Goal: Information Seeking & Learning: Check status

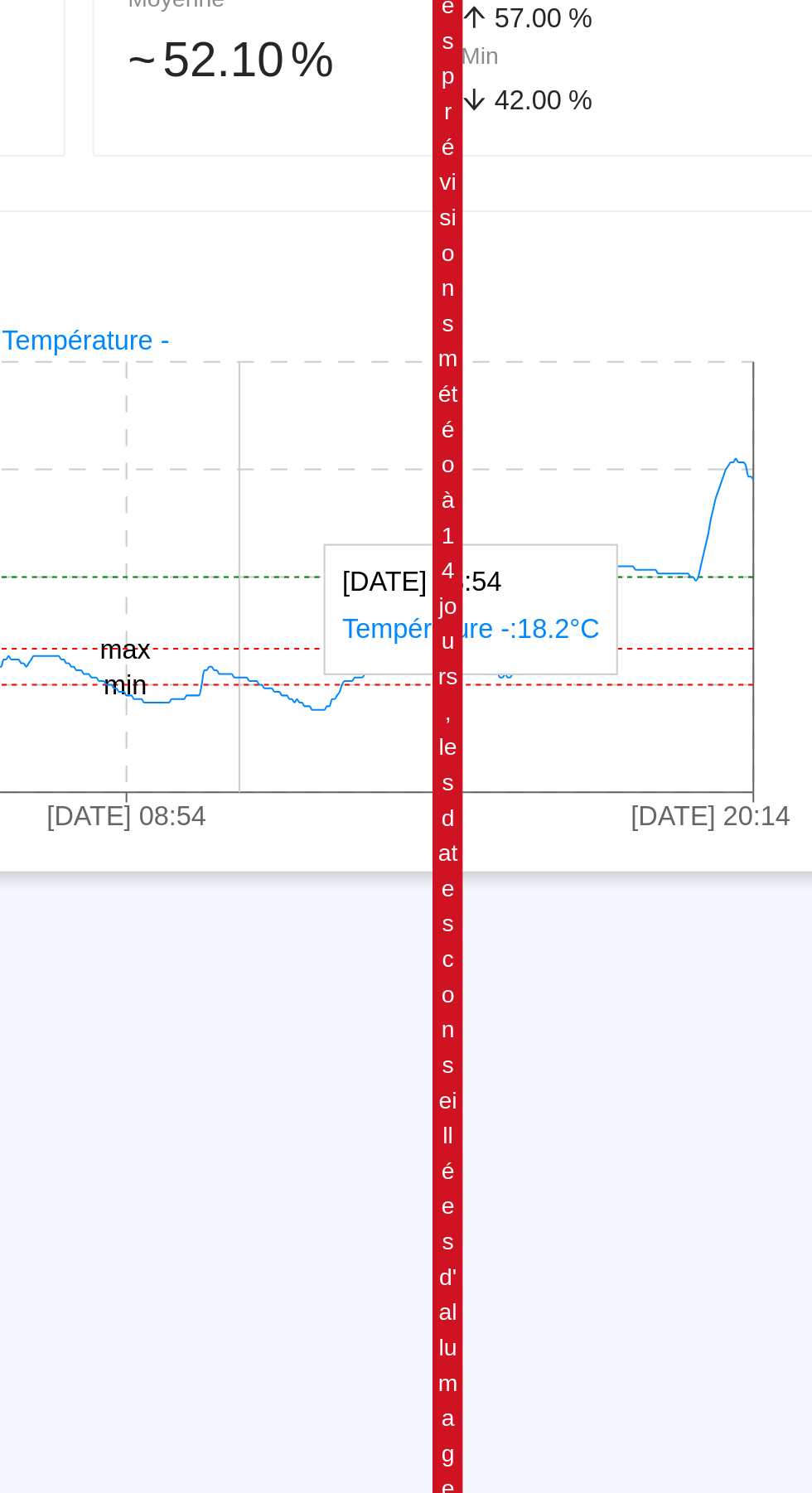
click at [734, 681] on icon "21 sept. 2025 21:14 25 sept. 2025 08:54 28 sept. 2025 20:14 15°C 18°C 21°C 24°C…" at bounding box center [406, 730] width 739 height 265
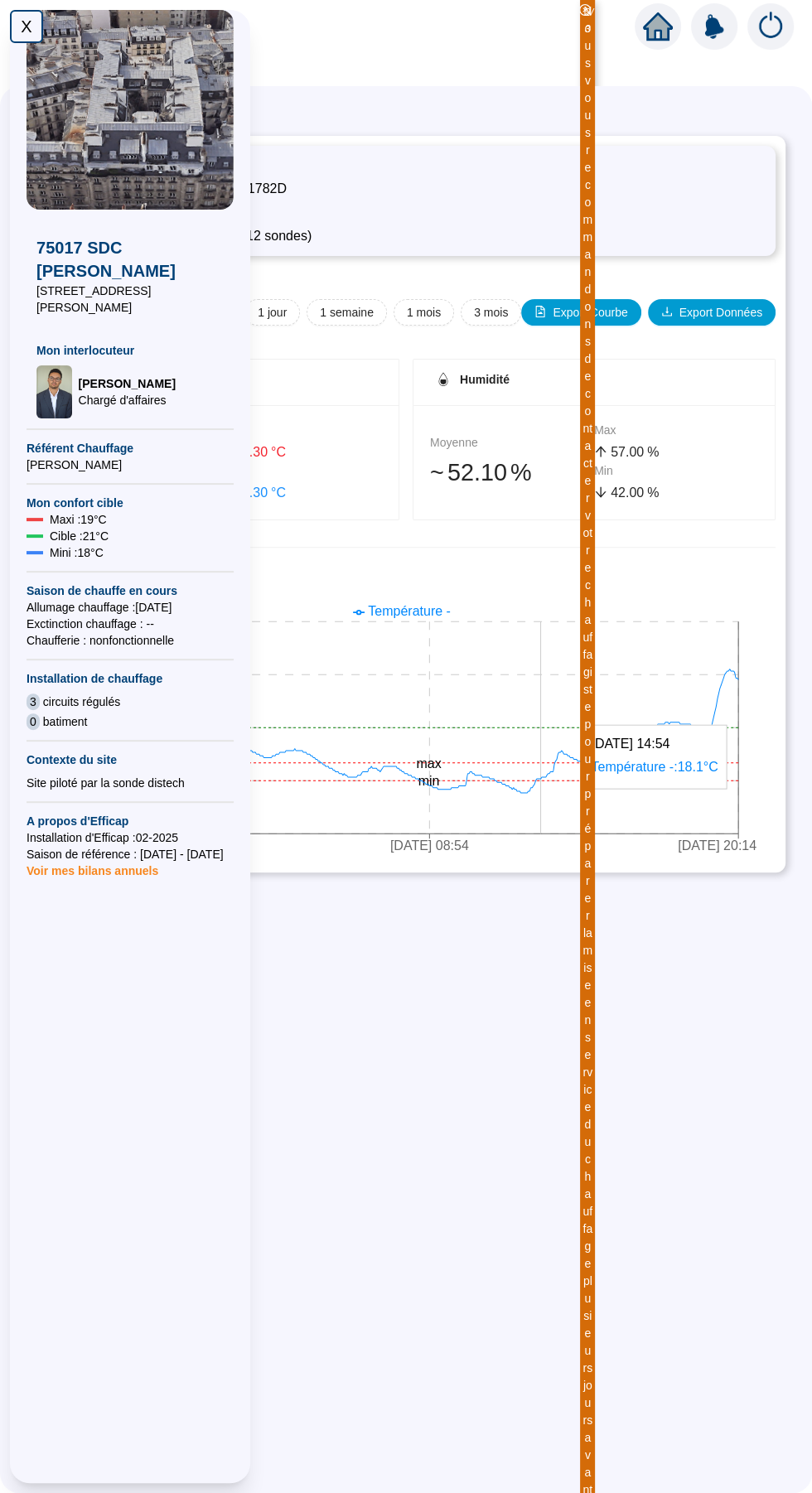
click at [26, 37] on div "X" at bounding box center [26, 26] width 33 height 33
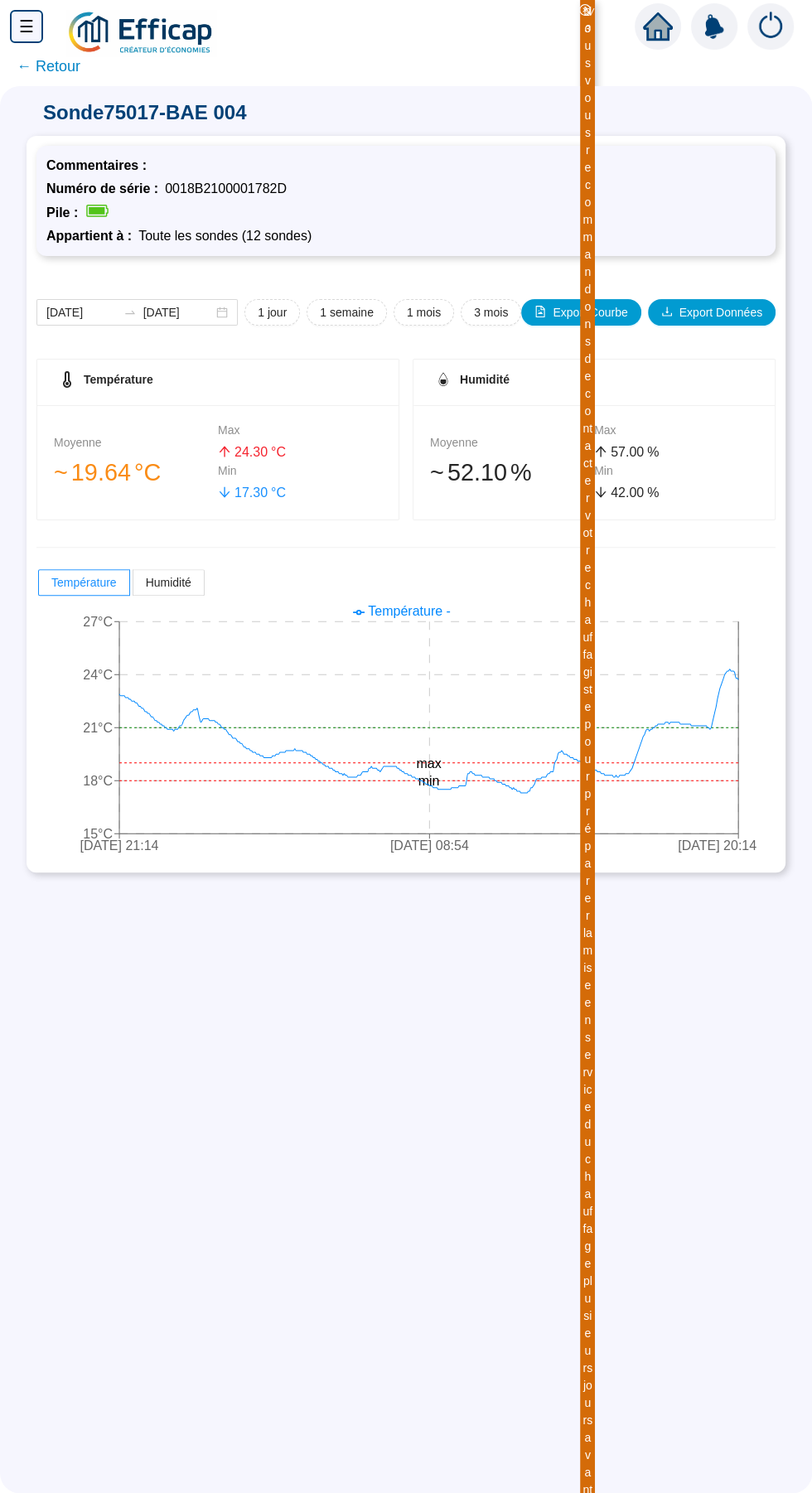
click at [44, 67] on span "← Retour" at bounding box center [48, 66] width 63 height 23
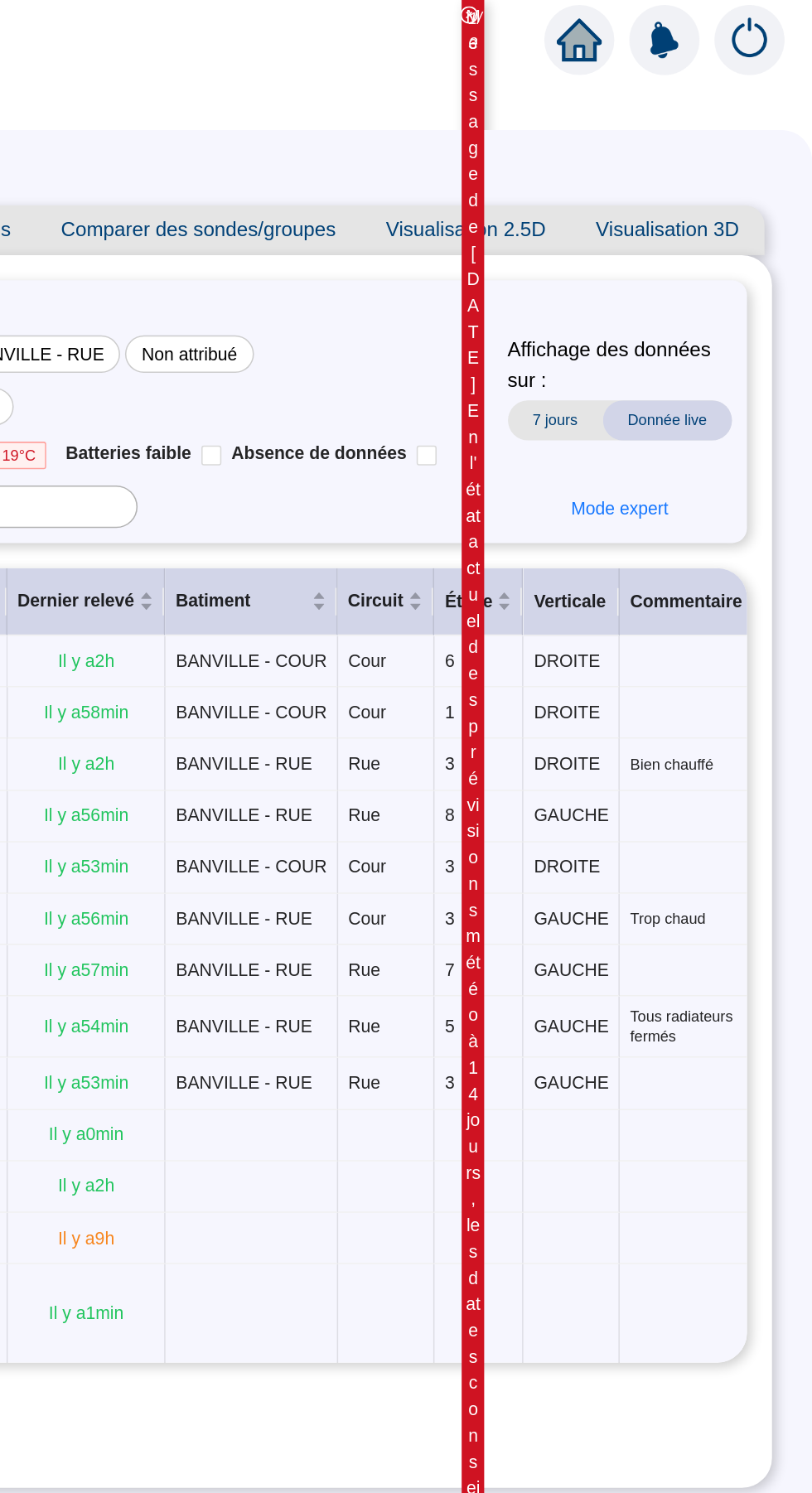
click at [753, 165] on span "Visualisation 3D" at bounding box center [715, 152] width 128 height 33
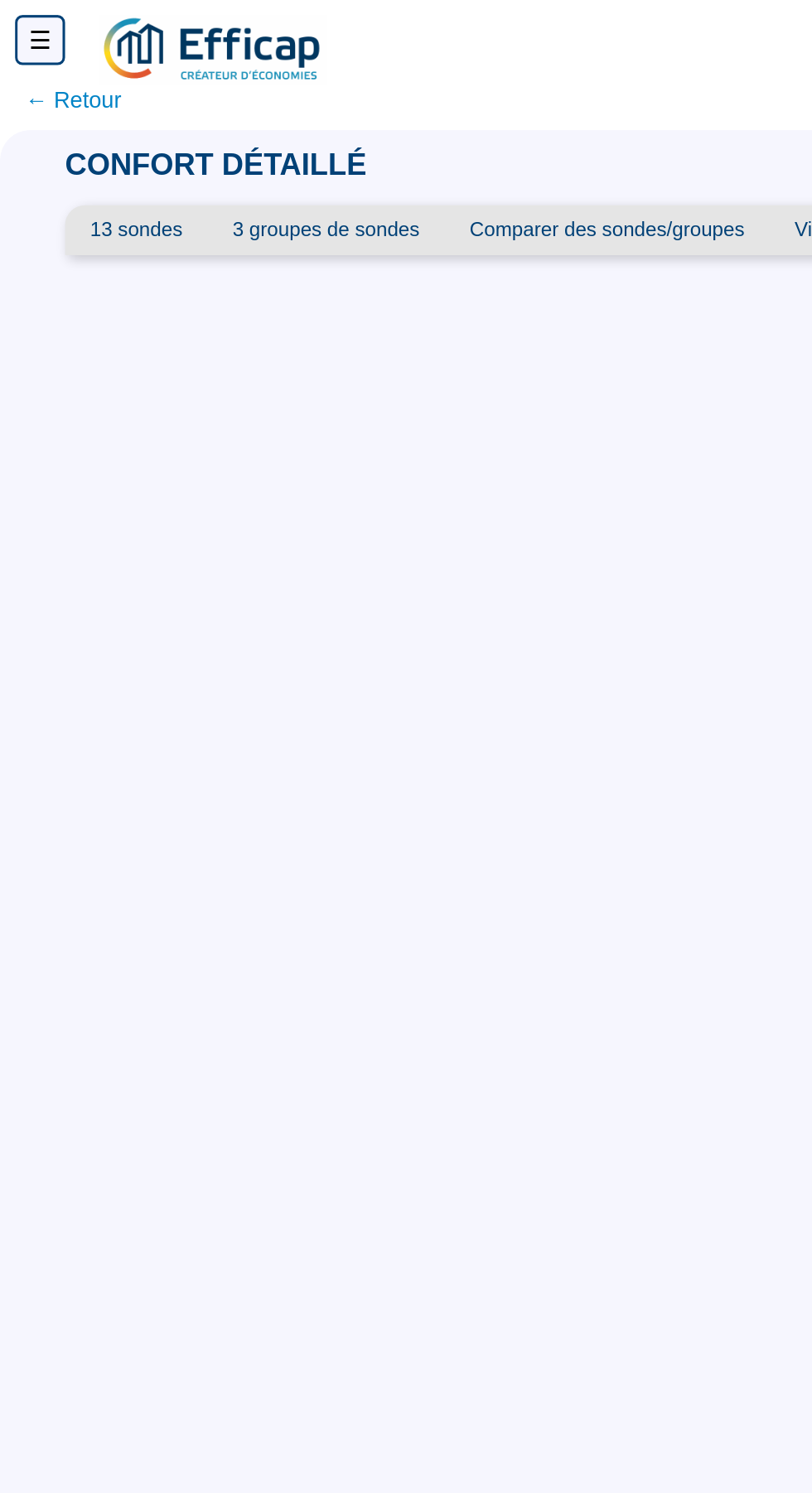
click at [56, 73] on span "← Retour" at bounding box center [48, 66] width 63 height 23
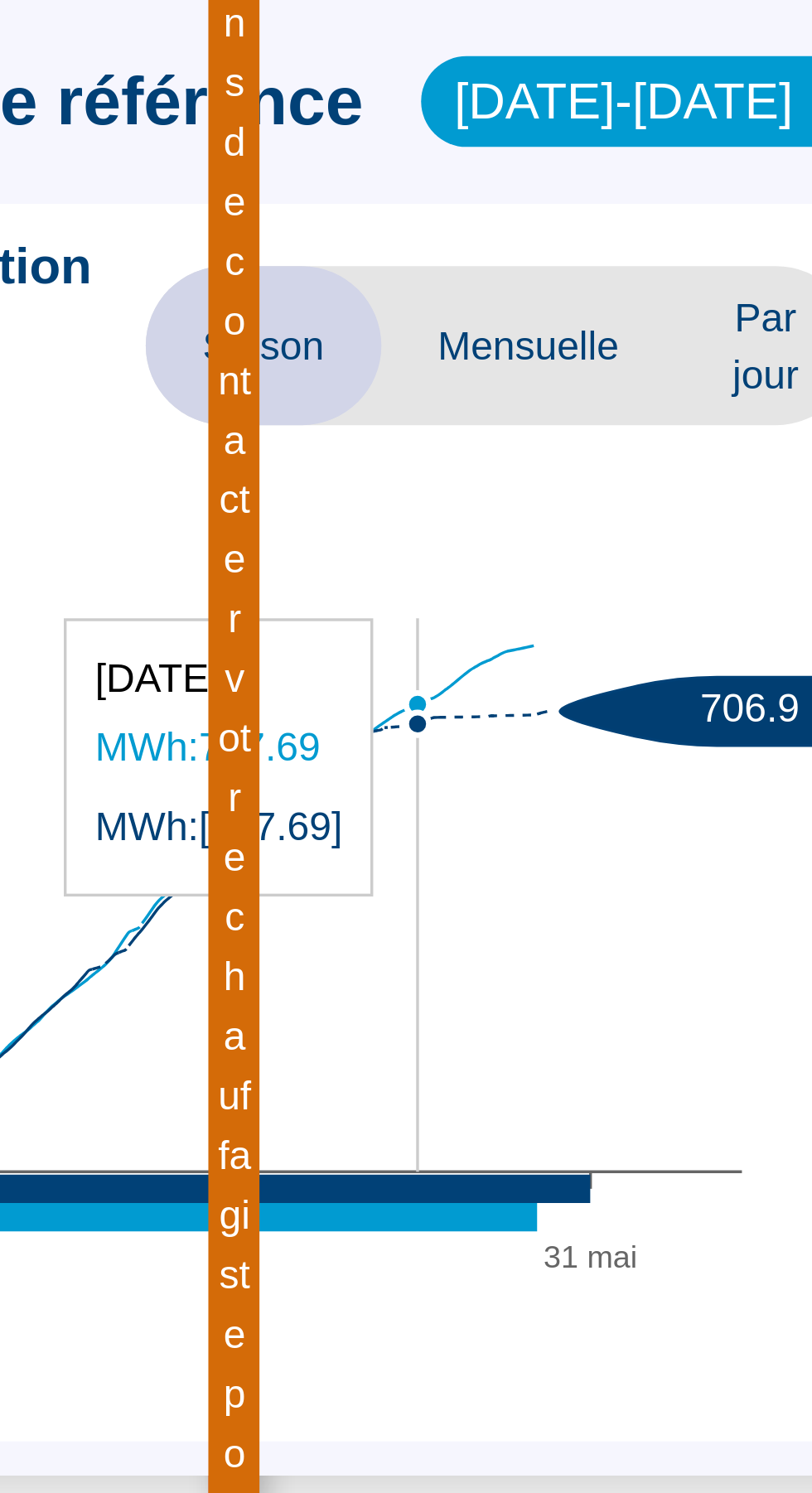
click at [676, 414] on span "Mensuelle" at bounding box center [673, 418] width 86 height 46
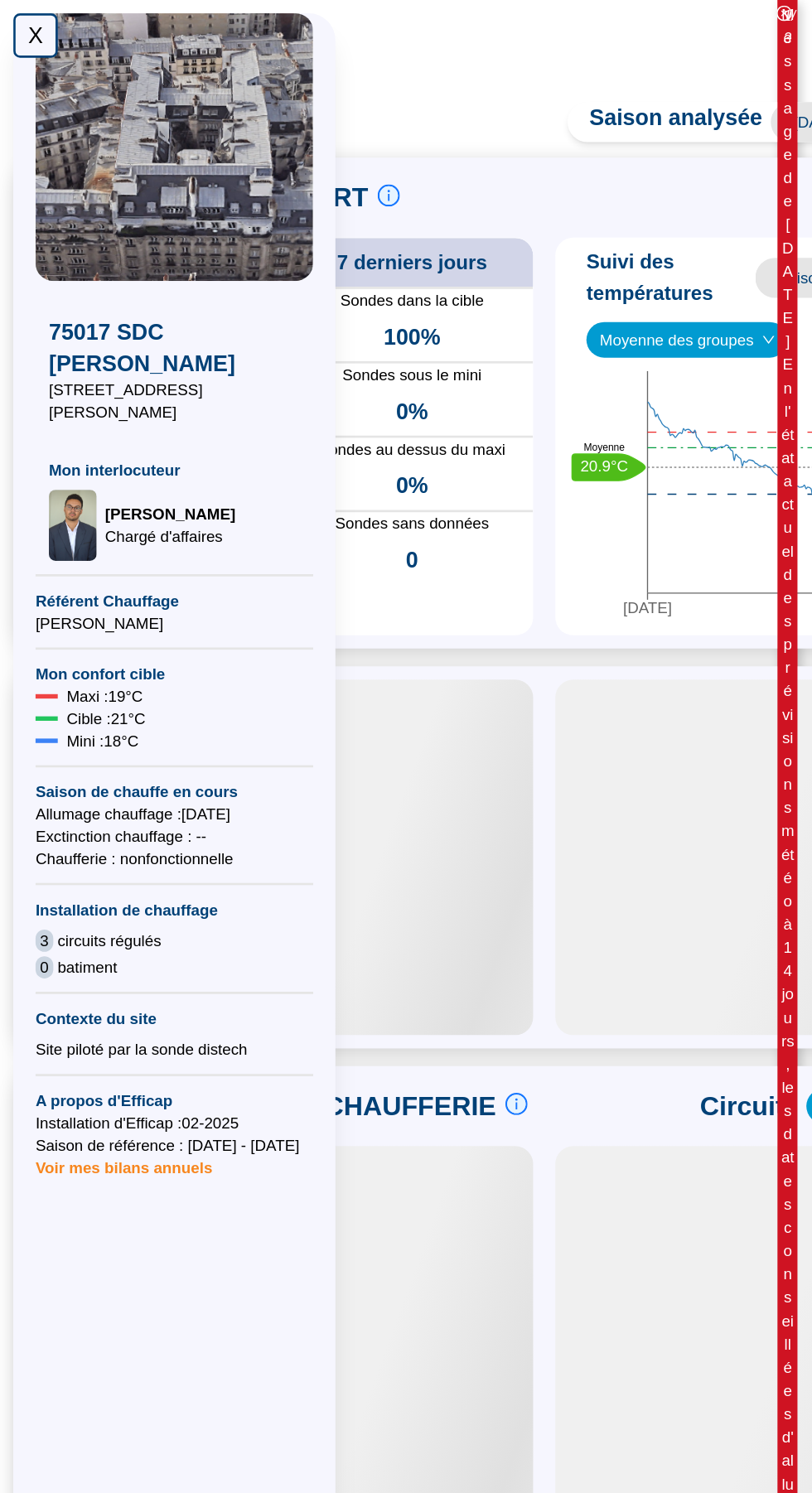
click at [17, 30] on div "X" at bounding box center [26, 26] width 33 height 33
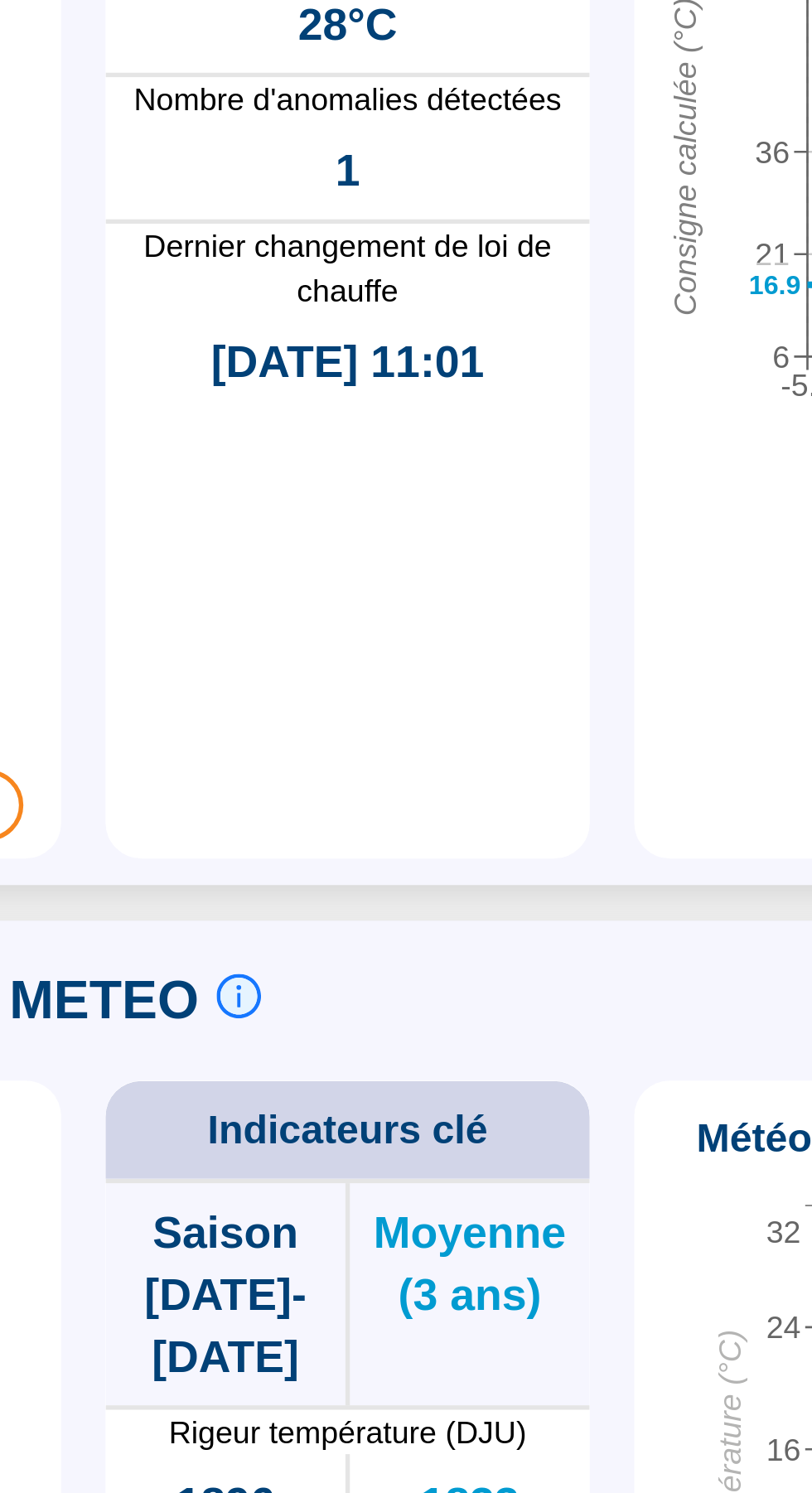
scroll to position [1, 0]
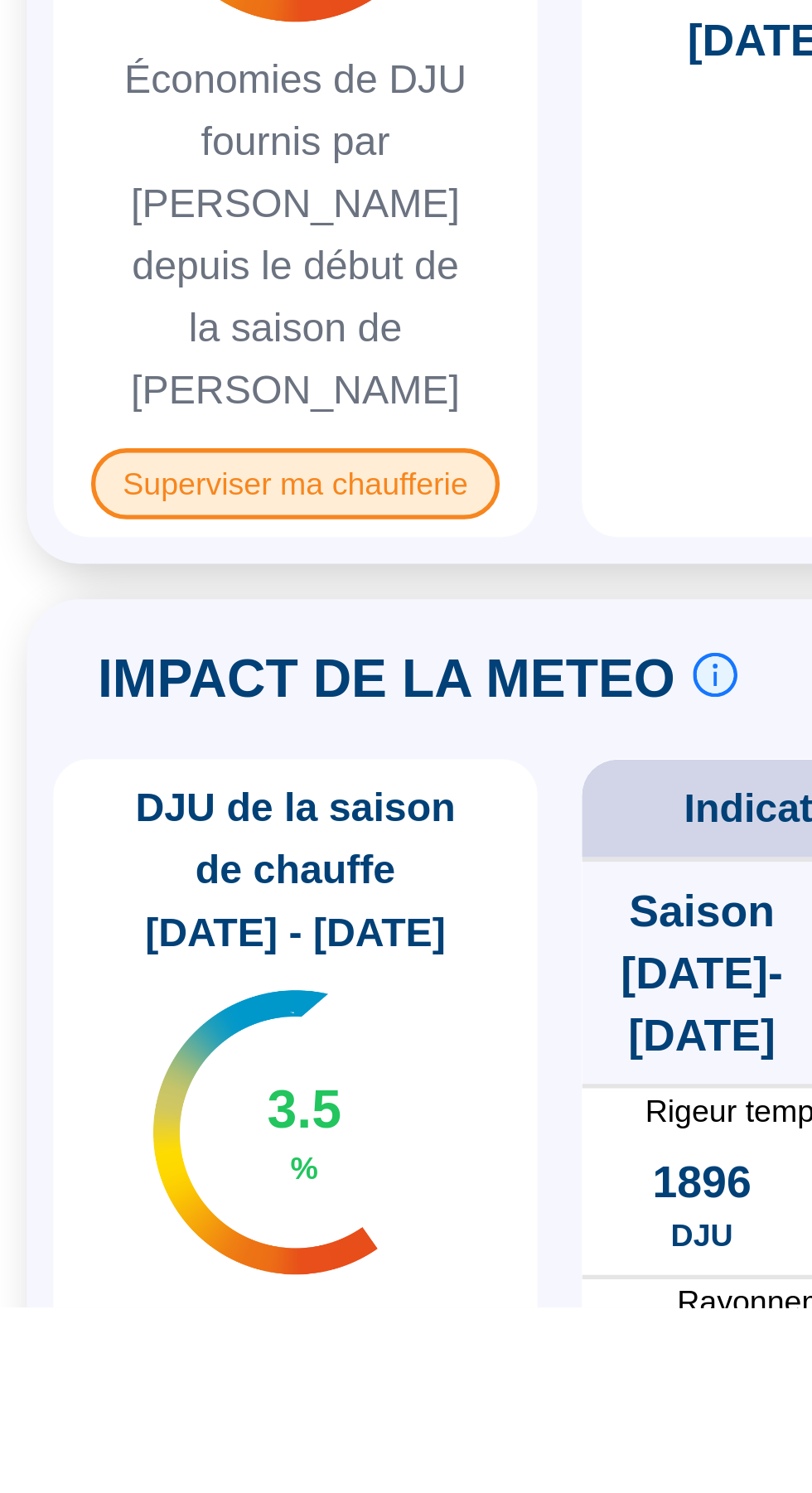
click at [61, 1173] on span "Superviser ma chaufferie" at bounding box center [110, 1186] width 151 height 26
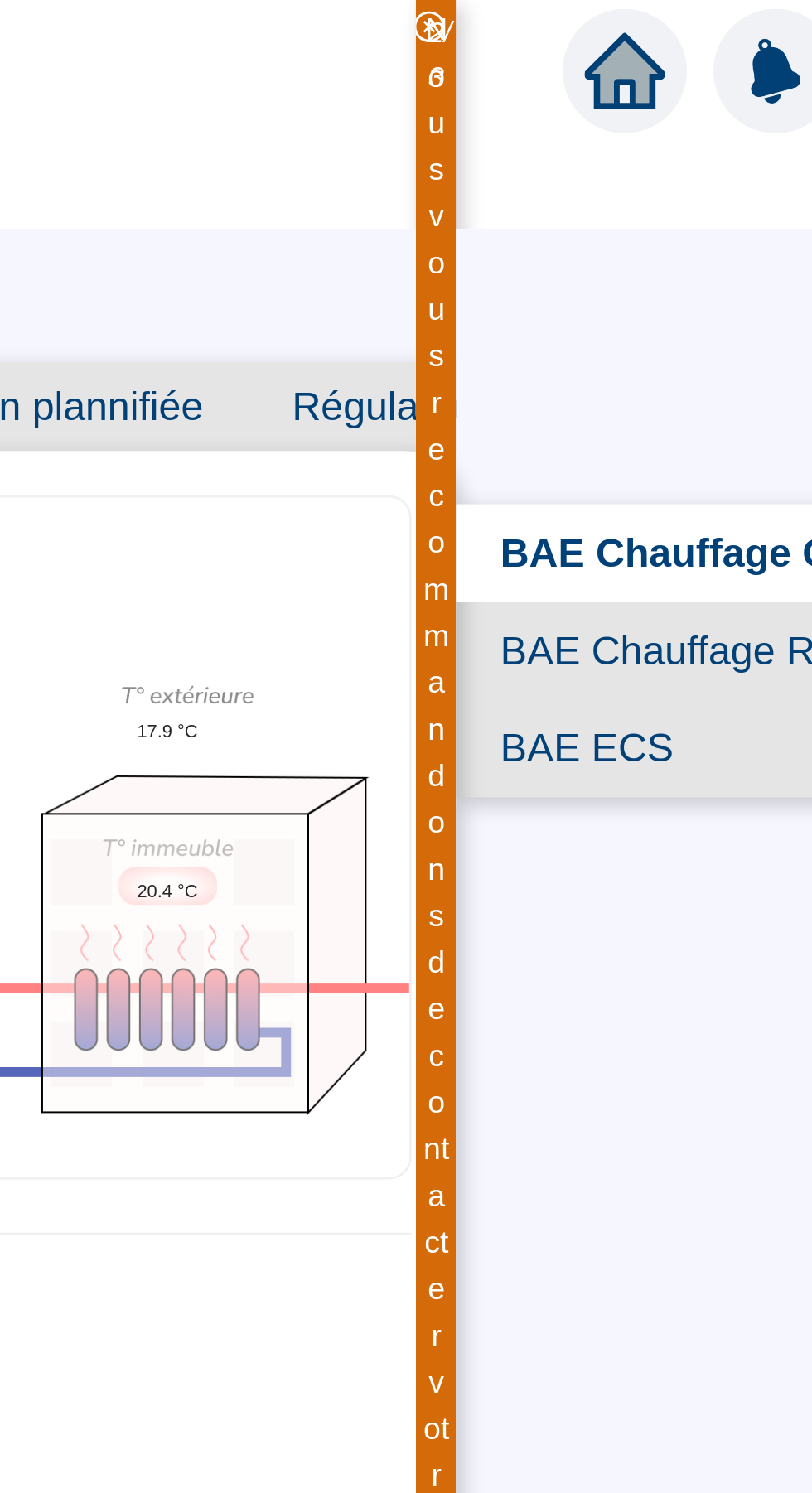
click at [689, 246] on span "BAE Chauffage Rue" at bounding box center [685, 243] width 181 height 37
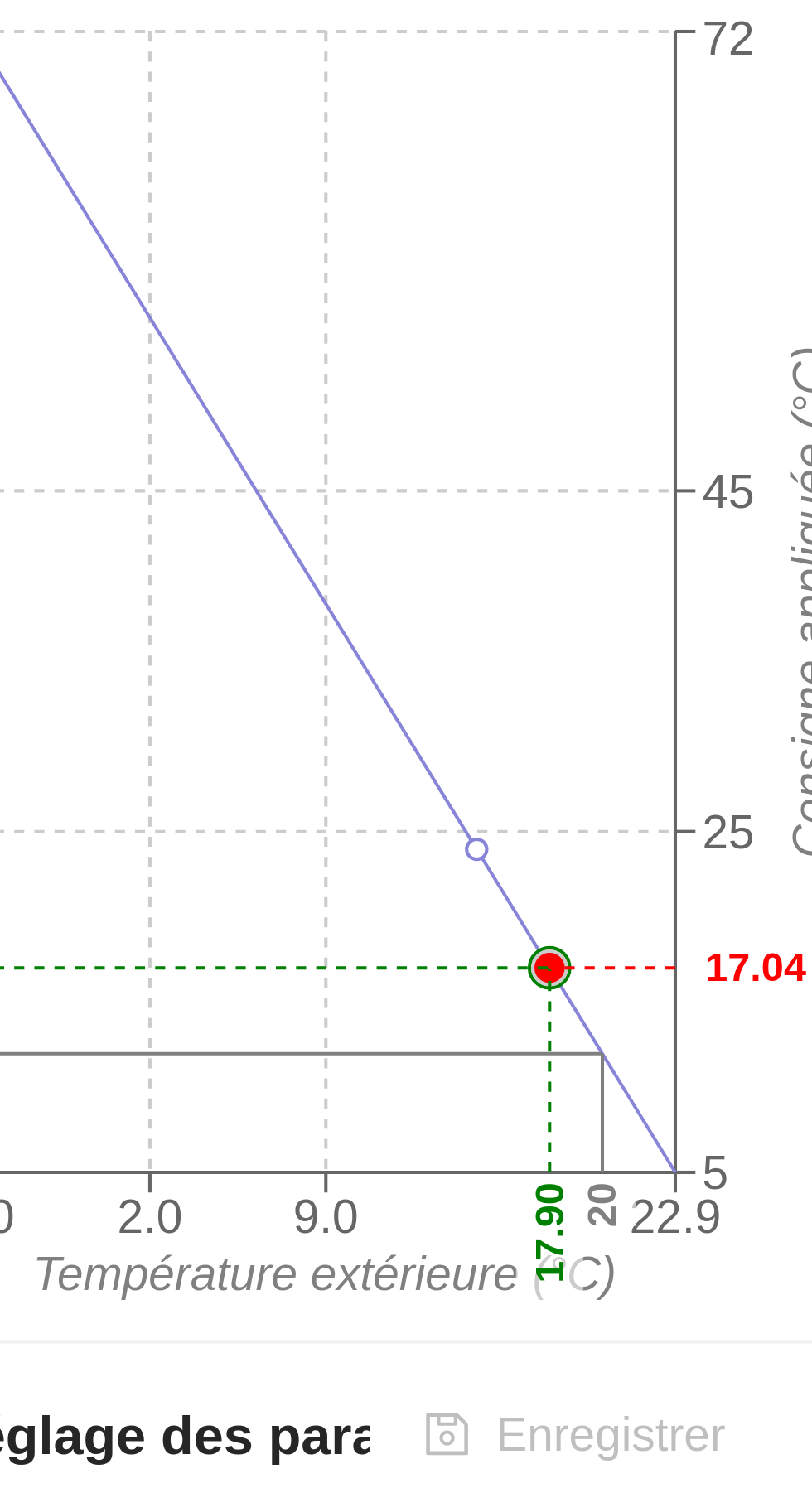
click at [220, 750] on icon "-5.0 2.0 9.0 22.9 Température extérieure (°C) 5 25 45 72 Consigne calculée (°C)…" at bounding box center [181, 695] width 273 height 331
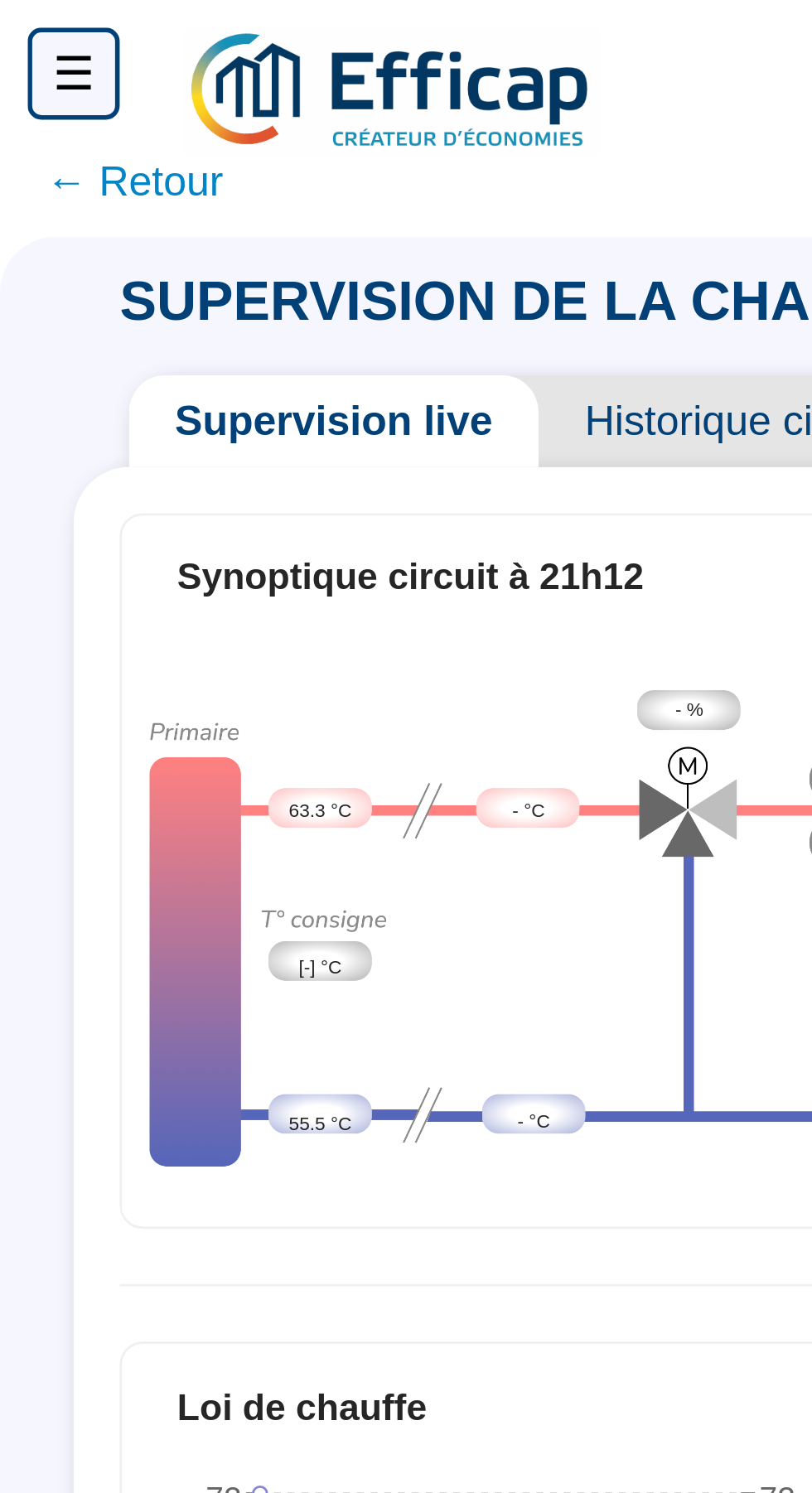
click at [38, 69] on span "← Retour" at bounding box center [48, 65] width 63 height 23
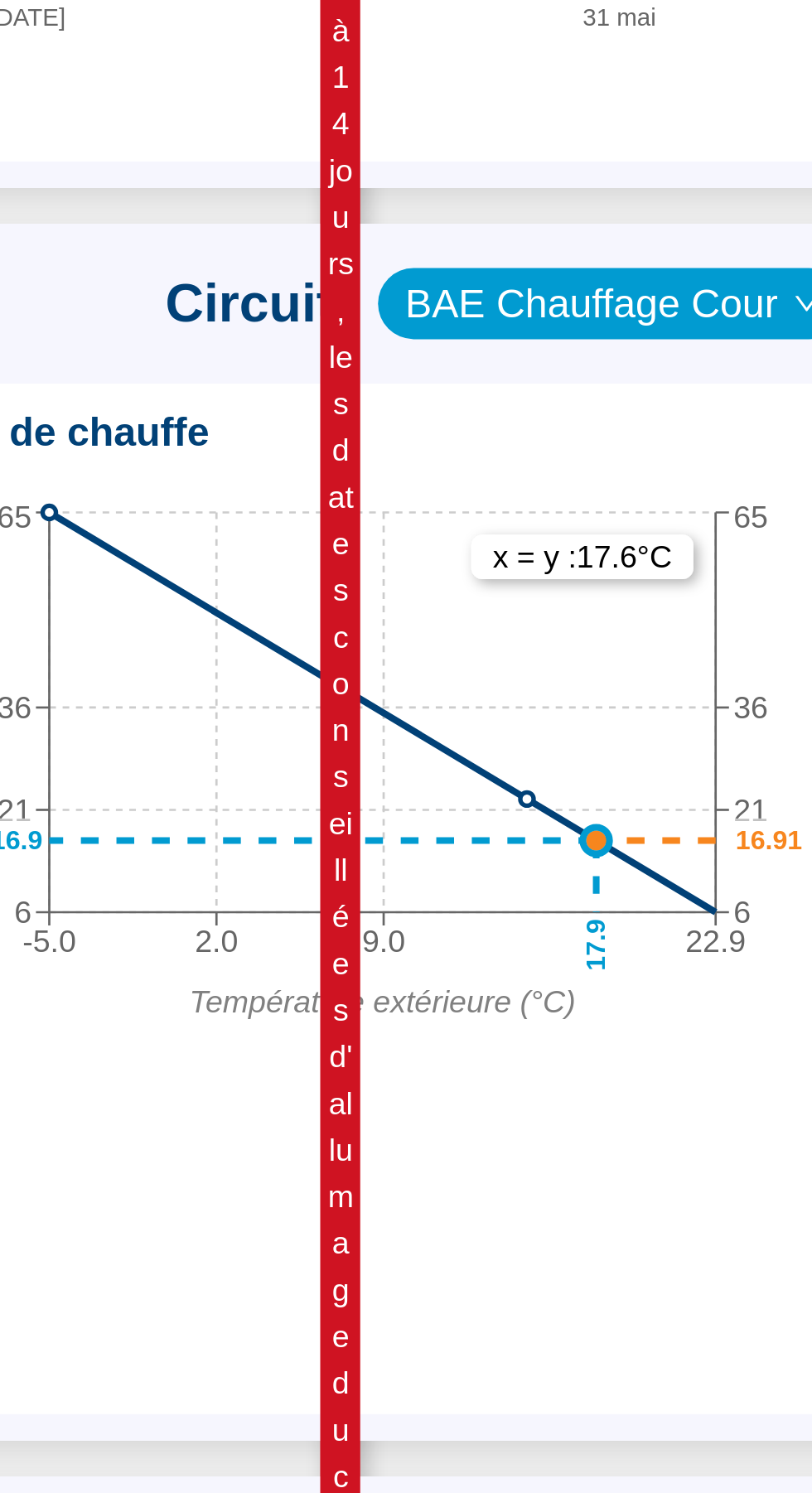
click at [674, 977] on circle at bounding box center [656, 976] width 50 height 50
click at [743, 796] on span "BAE Chauffage Cour" at bounding box center [688, 791] width 154 height 25
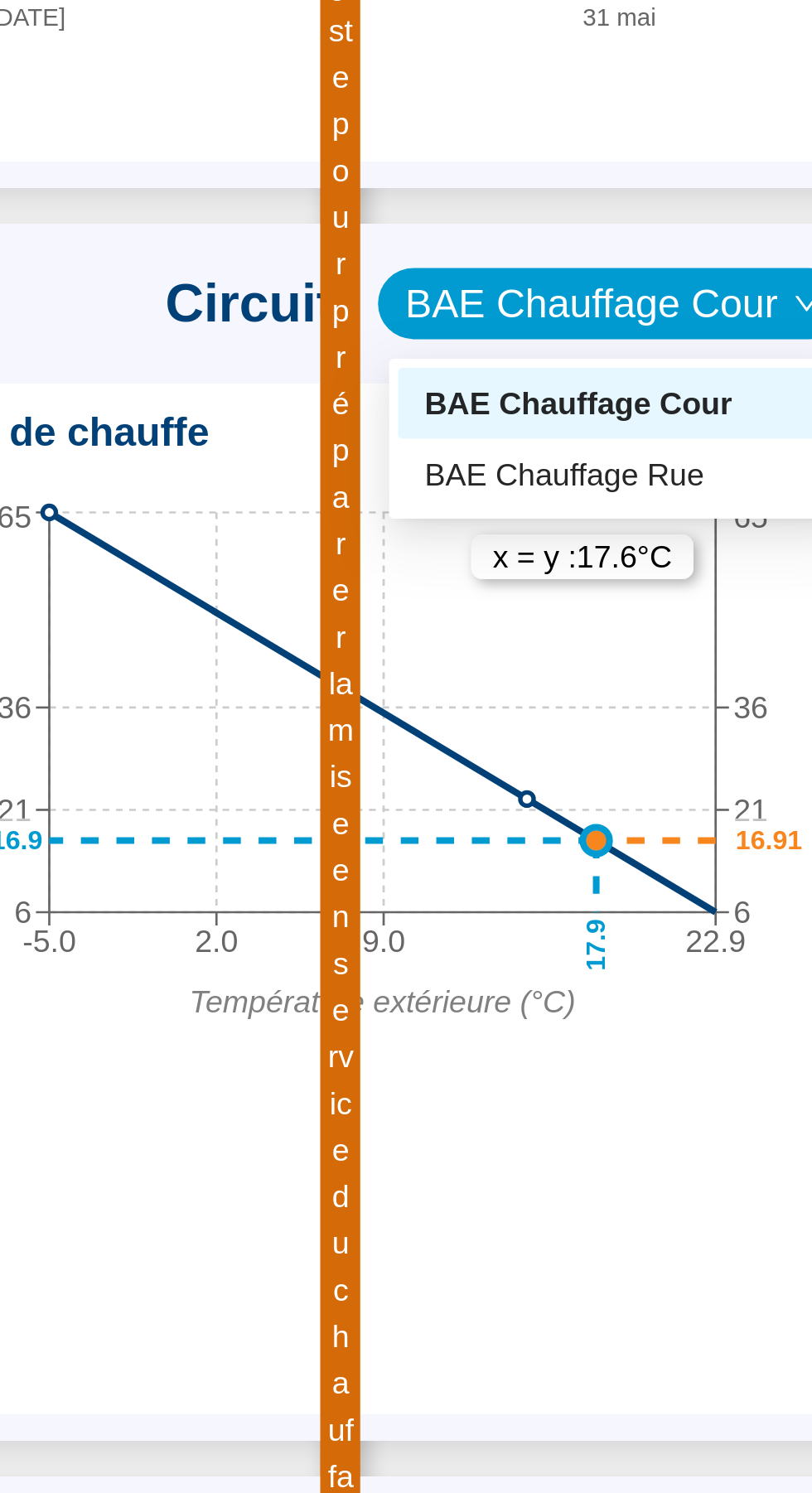
click at [739, 867] on div "BAE Chauffage Rue" at bounding box center [691, 855] width 163 height 26
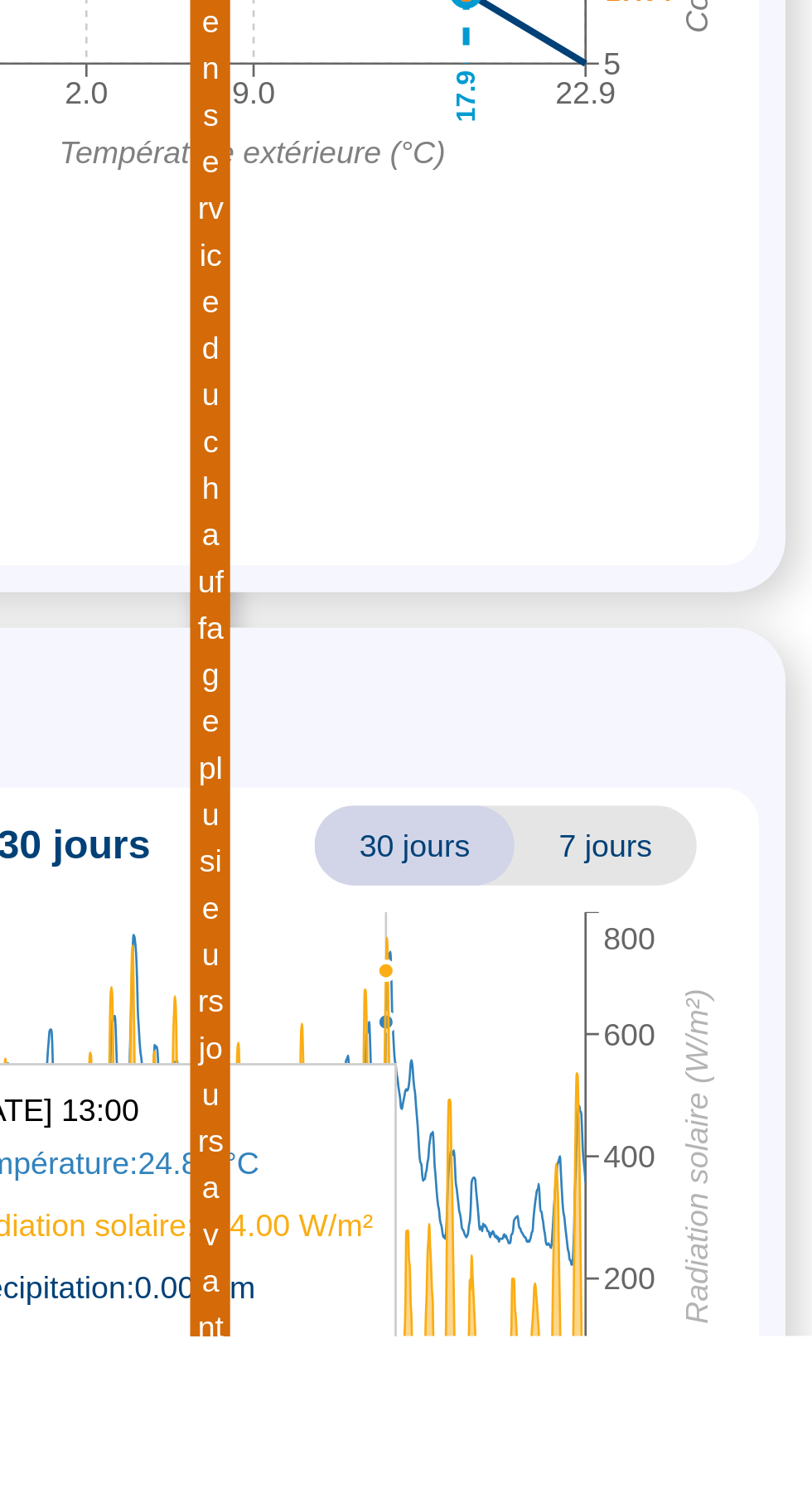
click at [756, 1296] on span "7 jours" at bounding box center [735, 1310] width 68 height 30
